Goal: Download file/media

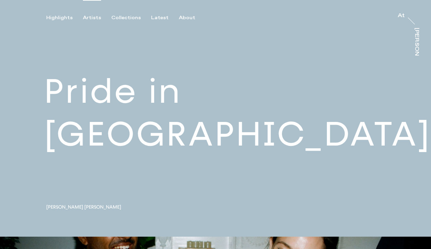
click at [94, 17] on div "Artists" at bounding box center [92, 18] width 18 height 6
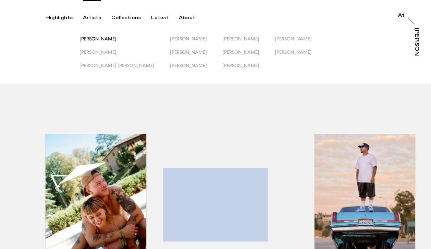
click at [105, 40] on span "[PERSON_NAME]" at bounding box center [98, 38] width 37 height 5
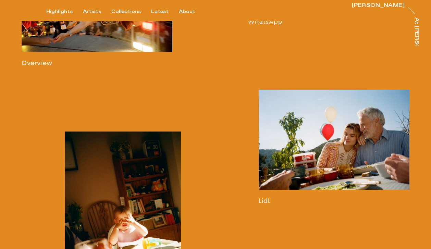
scroll to position [511, 0]
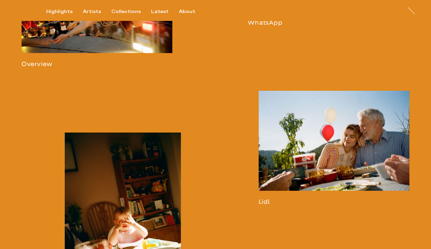
click at [96, 56] on link at bounding box center [97, 10] width 151 height 115
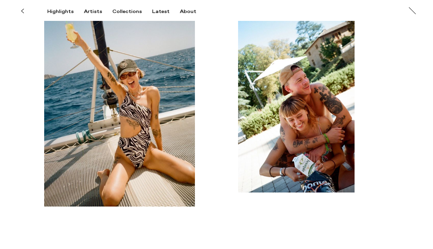
scroll to position [2847, 0]
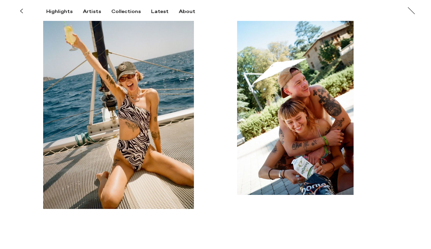
click at [154, 125] on img "button" at bounding box center [118, 95] width 151 height 228
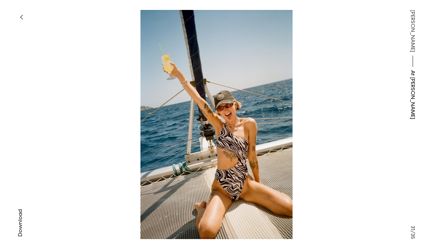
click at [21, 216] on span "Download" at bounding box center [20, 223] width 7 height 27
click at [23, 16] on button "button" at bounding box center [21, 17] width 15 height 15
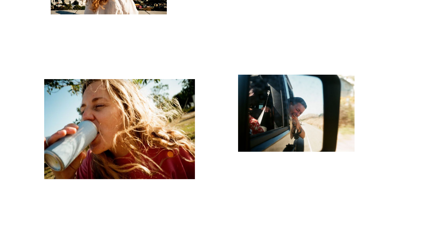
scroll to position [165, 0]
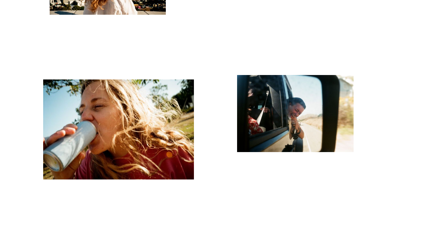
click at [113, 123] on img "button" at bounding box center [118, 130] width 151 height 100
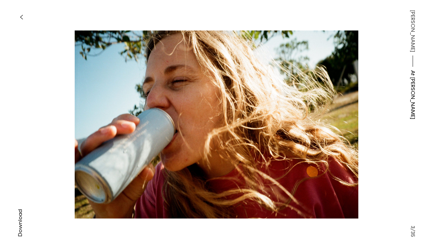
click at [20, 228] on span "Download" at bounding box center [20, 223] width 7 height 27
click at [22, 17] on icon "button" at bounding box center [21, 16] width 3 height 5
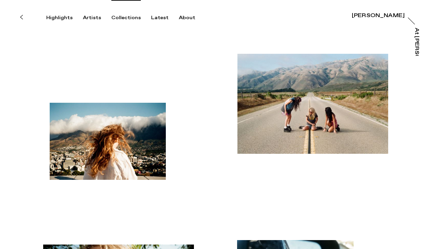
click at [114, 17] on div "Collections" at bounding box center [125, 18] width 29 height 6
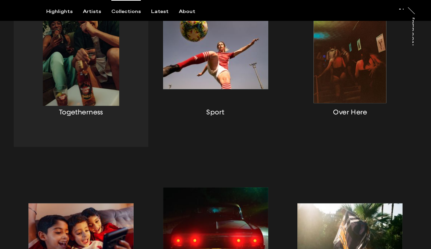
scroll to position [208, 0]
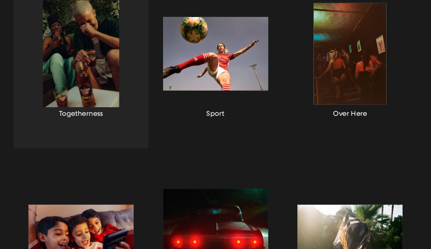
click at [75, 56] on div "button" at bounding box center [81, 62] width 135 height 172
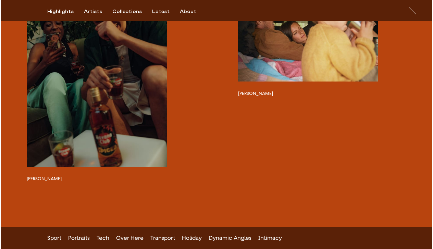
scroll to position [240, 0]
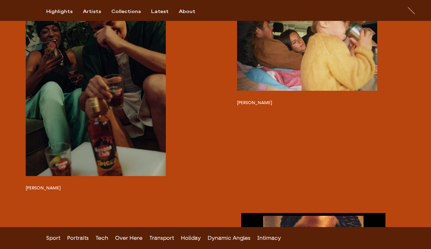
click at [121, 117] on button "button" at bounding box center [96, 82] width 140 height 187
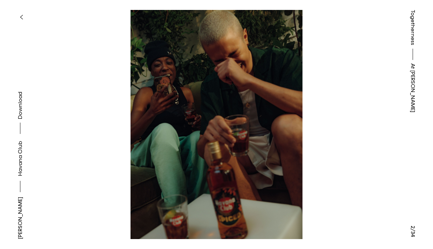
click at [18, 116] on button at bounding box center [108, 62] width 217 height 125
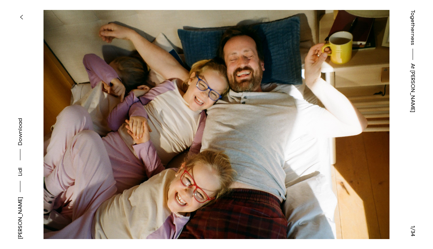
click at [351, 103] on button at bounding box center [325, 62] width 217 height 125
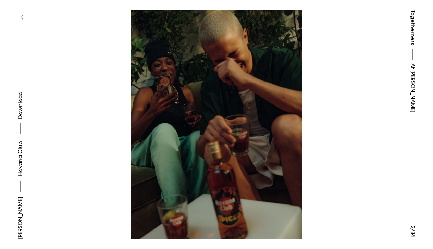
click at [22, 173] on link "Havana Club" at bounding box center [20, 158] width 8 height 35
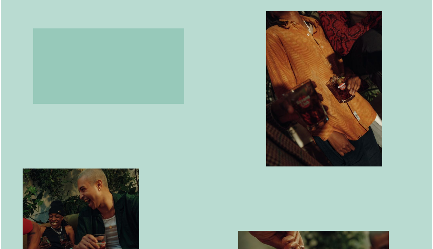
scroll to position [338, 0]
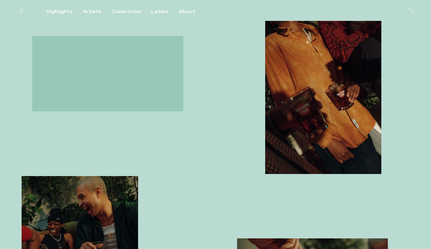
click at [134, 111] on video "button" at bounding box center [107, 73] width 151 height 75
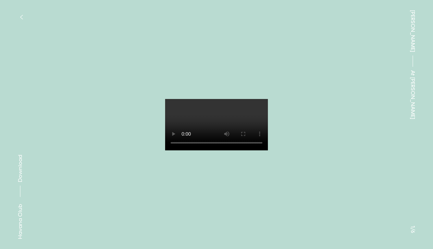
click at [20, 176] on span "Download" at bounding box center [20, 168] width 7 height 27
click at [378, 69] on button at bounding box center [325, 62] width 217 height 125
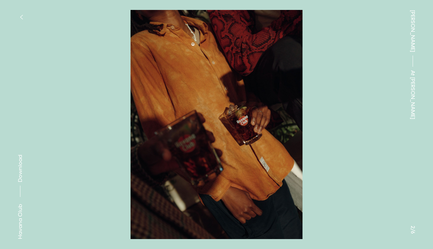
click at [19, 14] on button "button" at bounding box center [21, 17] width 15 height 15
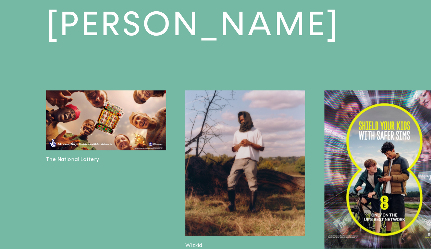
scroll to position [1144, 0]
